Goal: Task Accomplishment & Management: Manage account settings

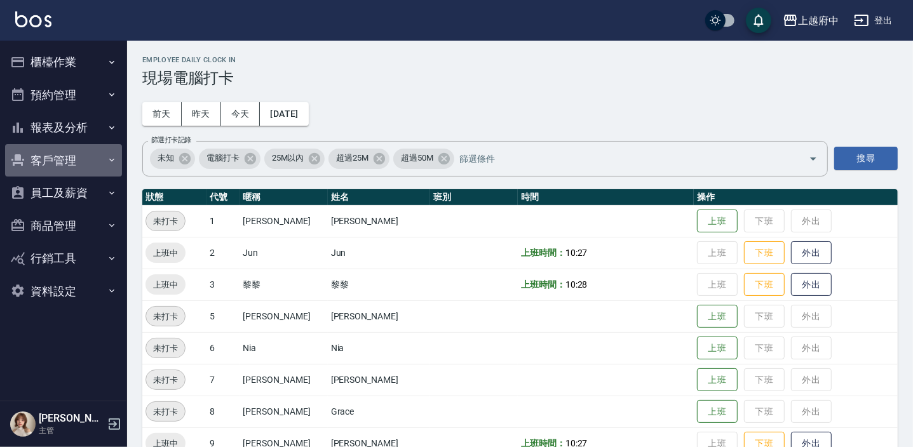
click at [57, 154] on button "客戶管理" at bounding box center [63, 160] width 117 height 33
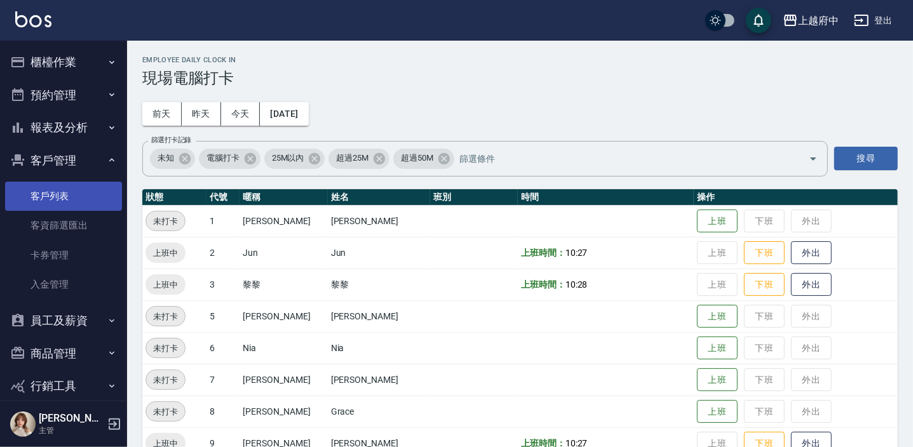
click at [62, 187] on link "客戶列表" at bounding box center [63, 196] width 117 height 29
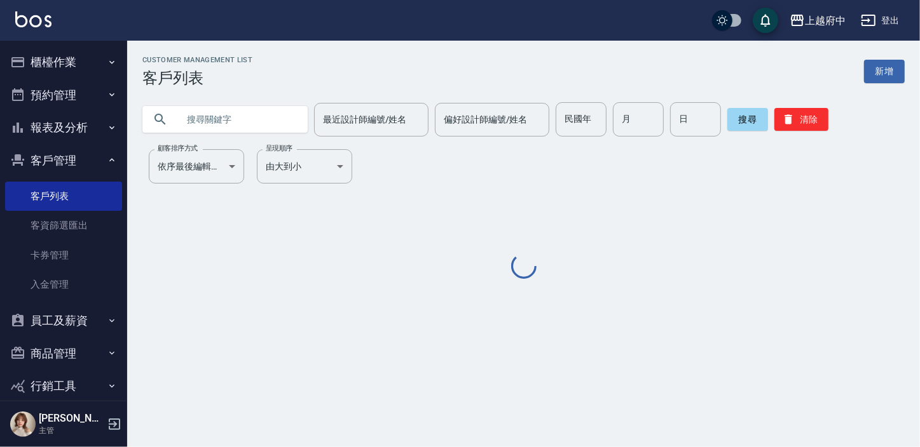
click at [197, 126] on input "text" at bounding box center [237, 119] width 119 height 34
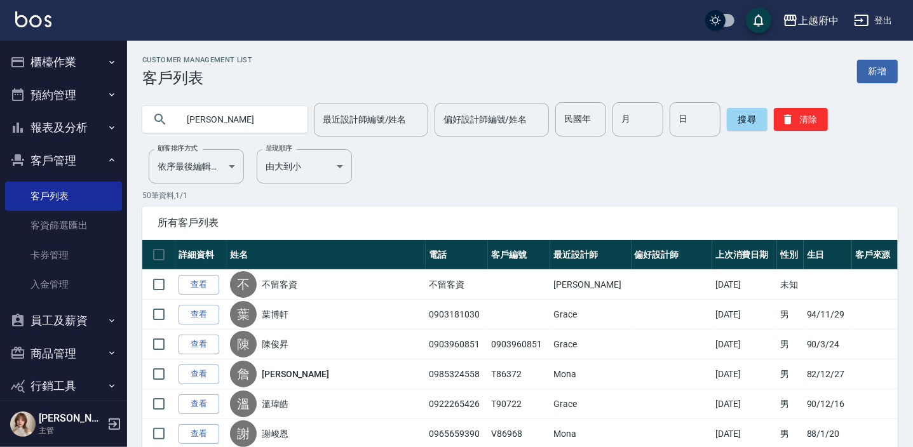
type input "邱彥"
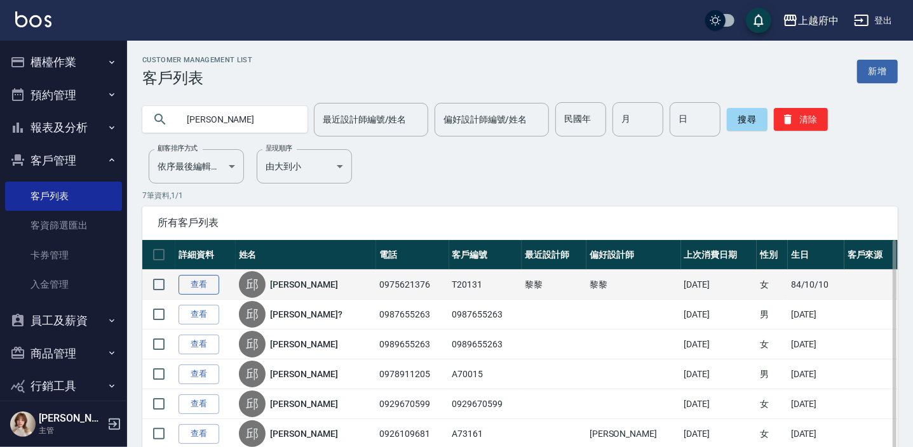
click at [188, 287] on link "查看" at bounding box center [199, 285] width 41 height 20
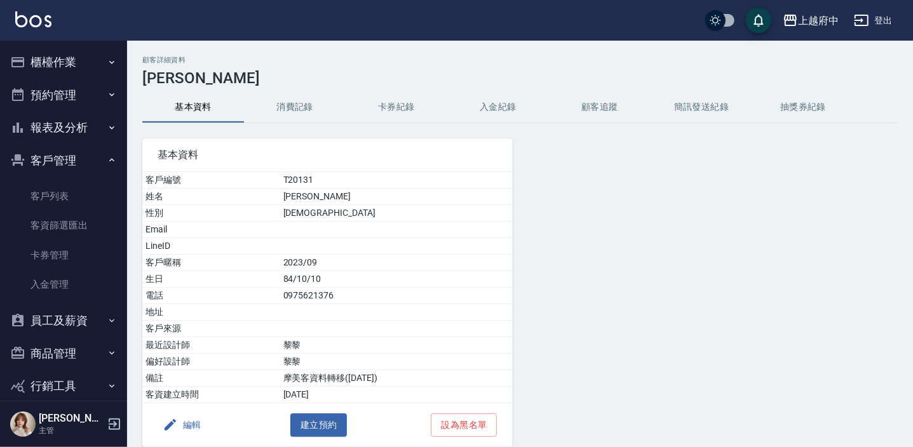
click at [293, 110] on button "消費記錄" at bounding box center [295, 107] width 102 height 31
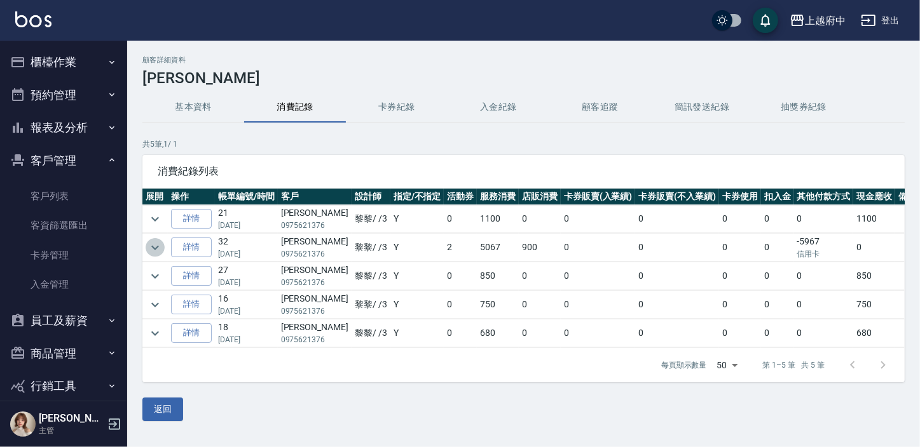
click at [152, 248] on icon "expand row" at bounding box center [154, 247] width 15 height 15
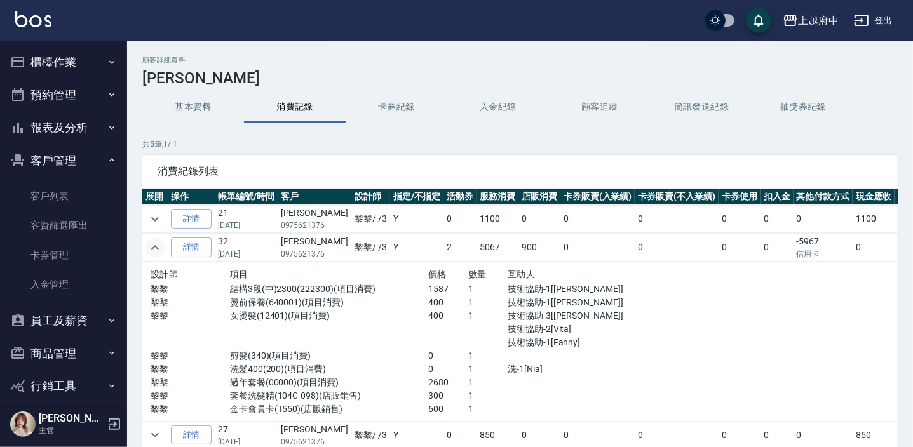
click at [154, 241] on icon "expand row" at bounding box center [154, 247] width 15 height 15
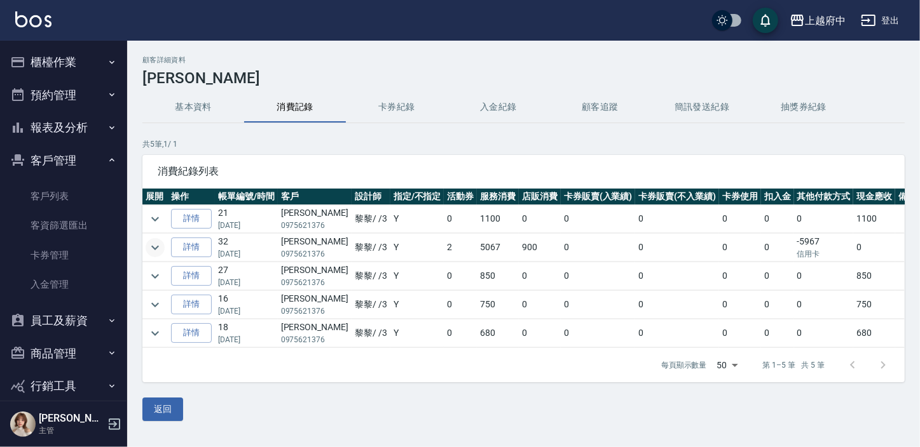
click at [156, 245] on icon "expand row" at bounding box center [154, 247] width 15 height 15
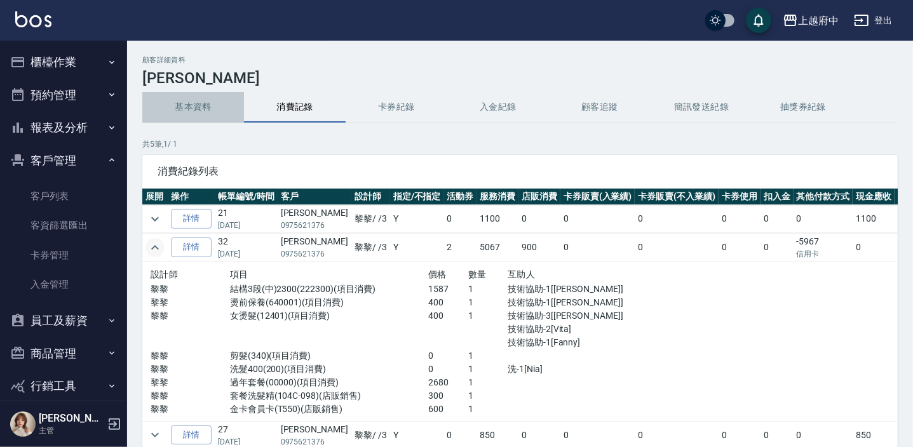
click at [193, 104] on button "基本資料" at bounding box center [193, 107] width 102 height 31
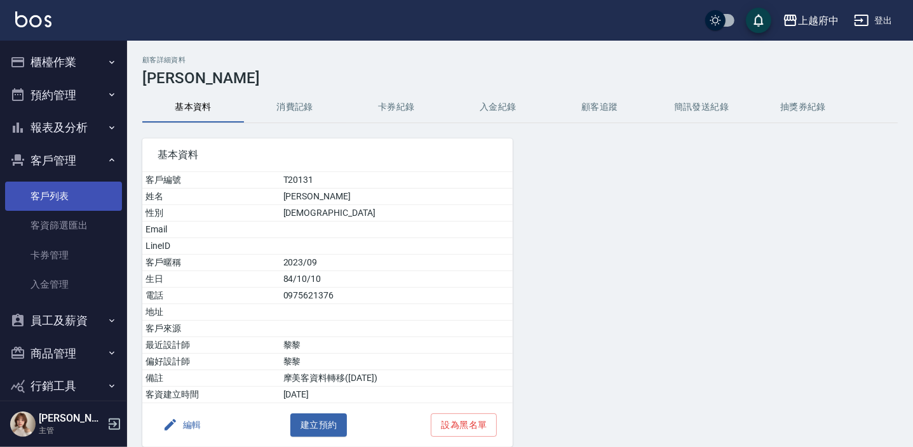
click at [69, 186] on link "客戶列表" at bounding box center [63, 196] width 117 height 29
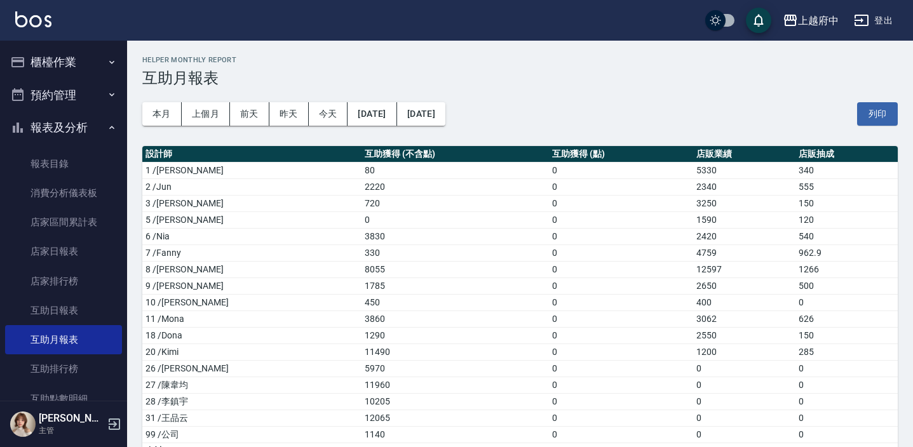
scroll to position [26, 0]
